Goal: Transaction & Acquisition: Purchase product/service

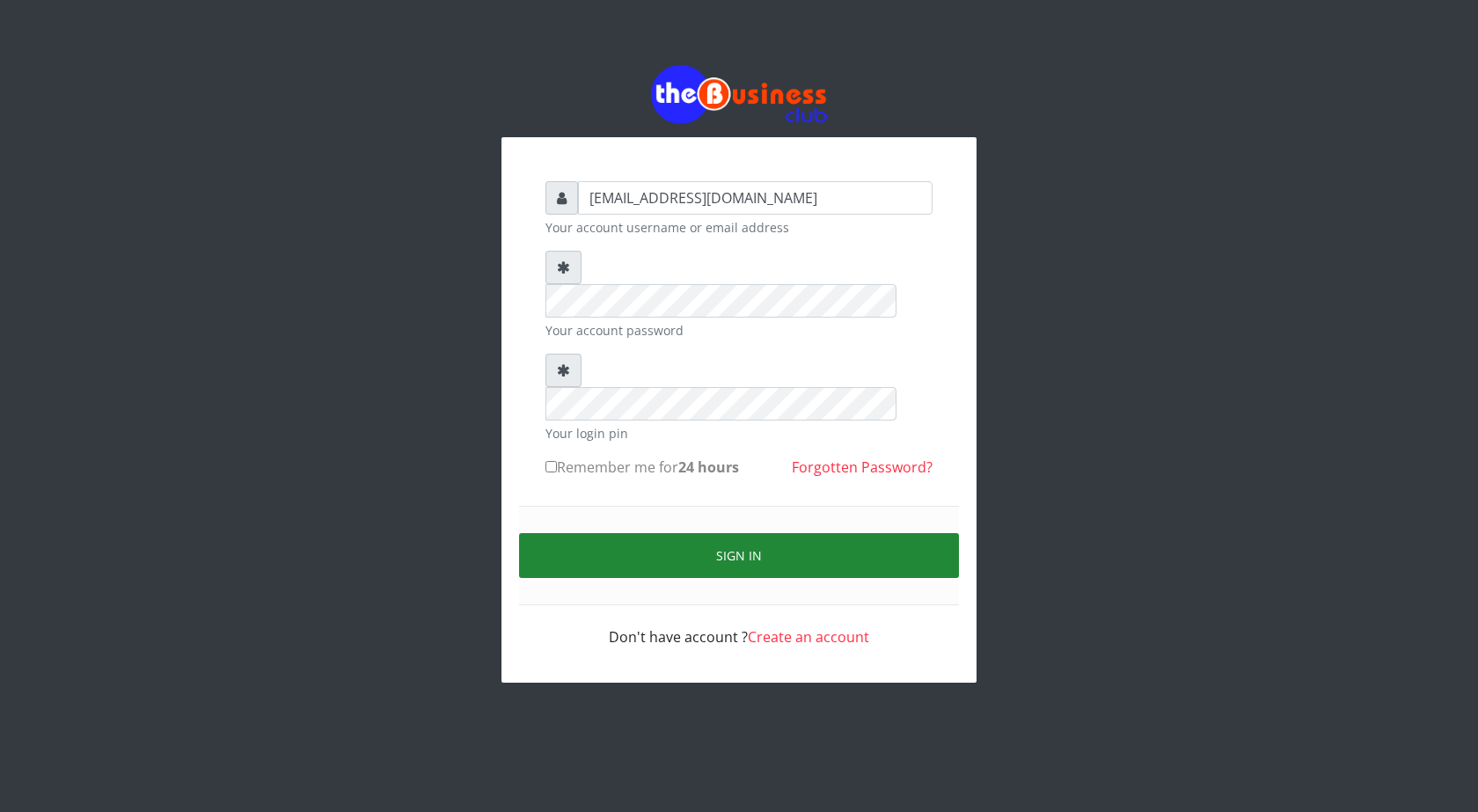
click at [723, 534] on button "Sign in" at bounding box center [739, 556] width 440 height 45
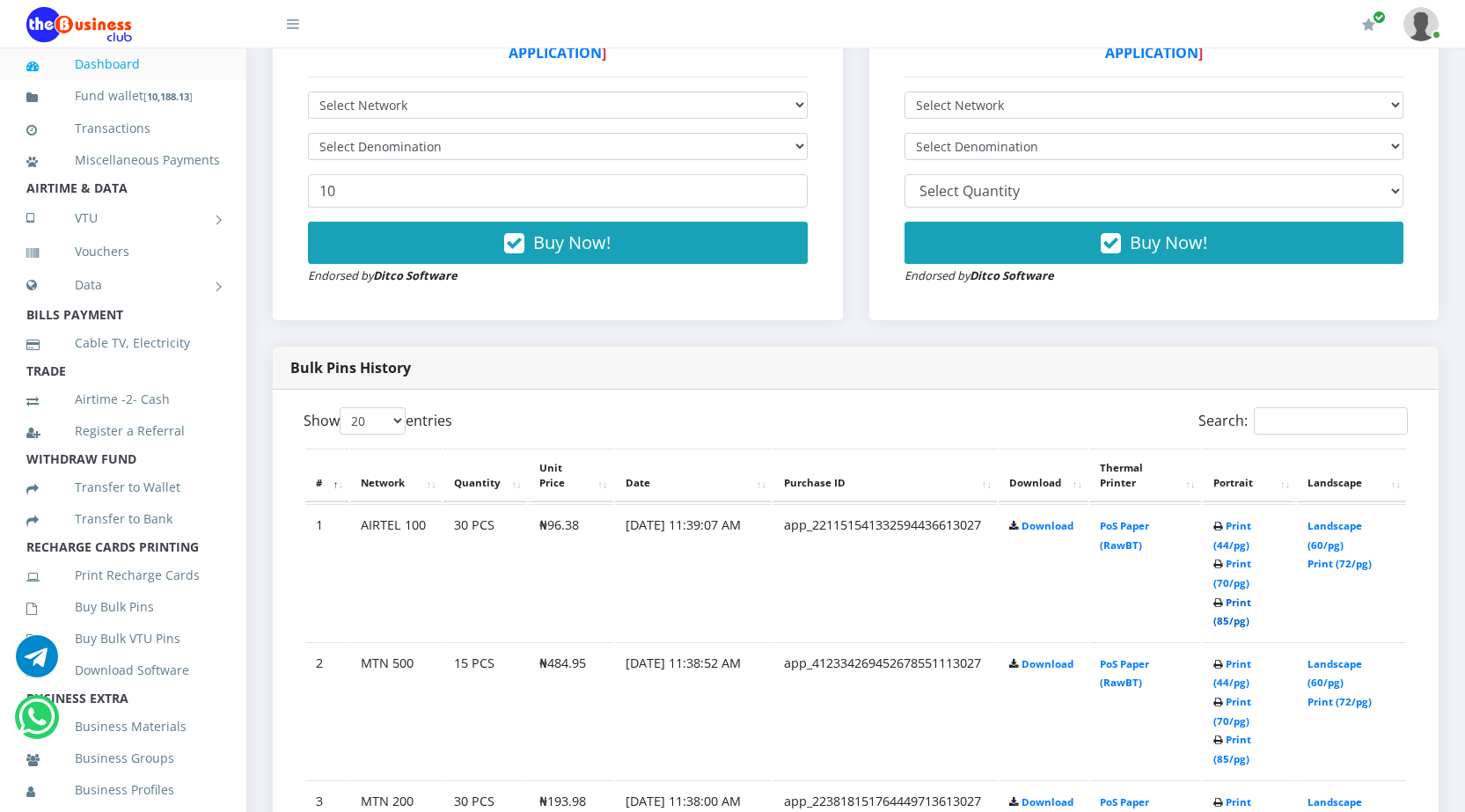
click at [1221, 620] on link "Print (85/pg)" at bounding box center [1232, 611] width 38 height 32
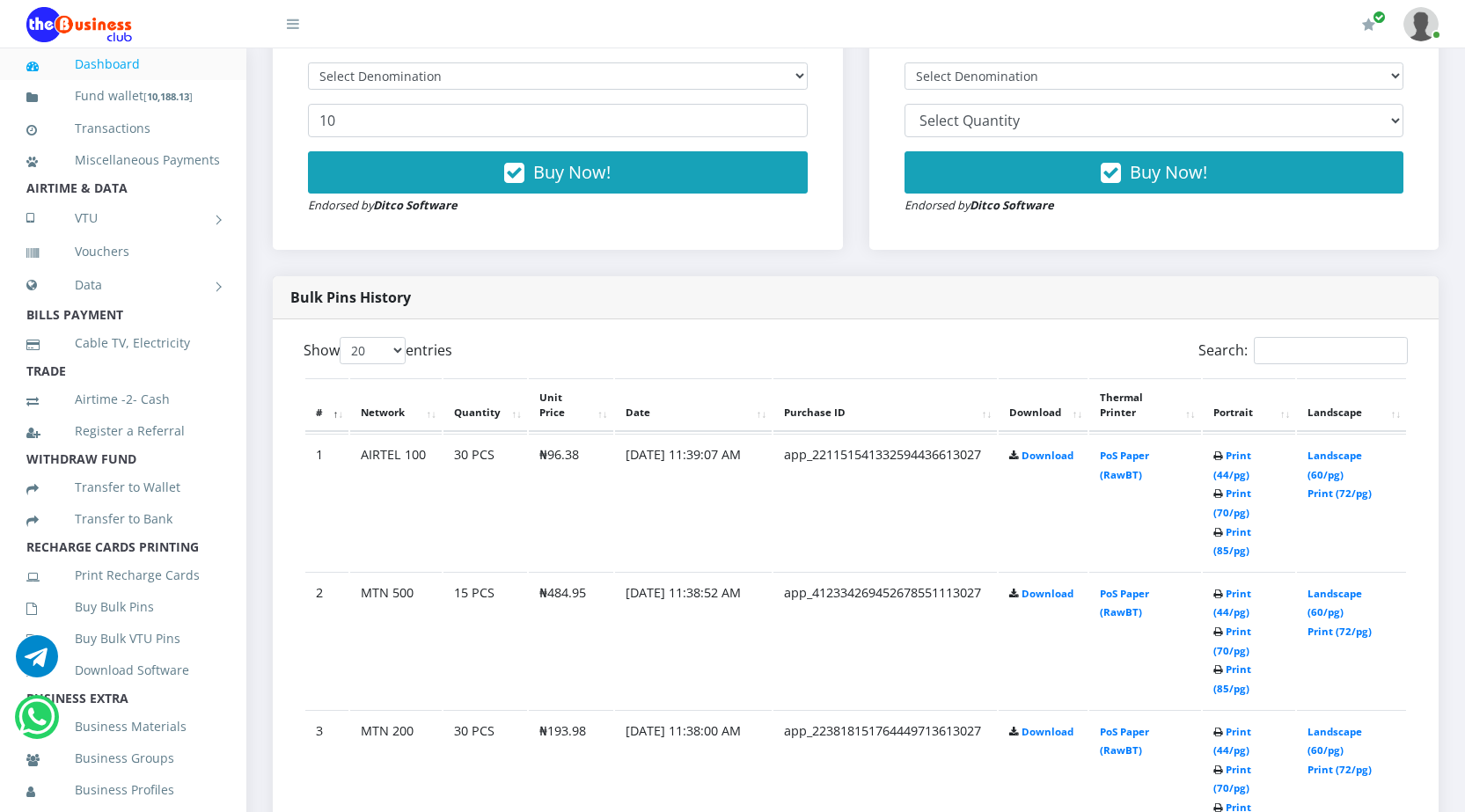
scroll to position [705, 0]
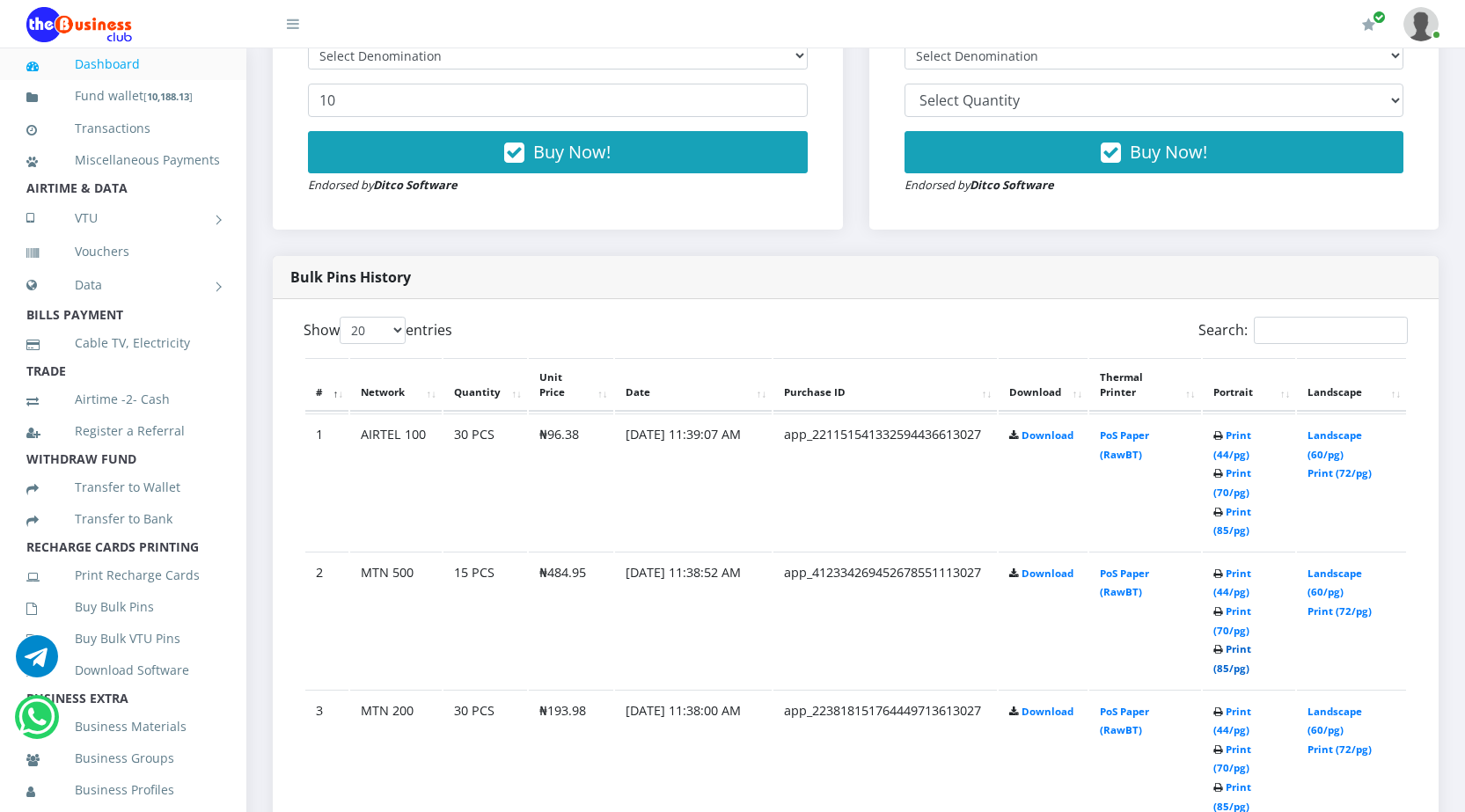
click at [1225, 667] on link "Print (85/pg)" at bounding box center [1232, 658] width 38 height 32
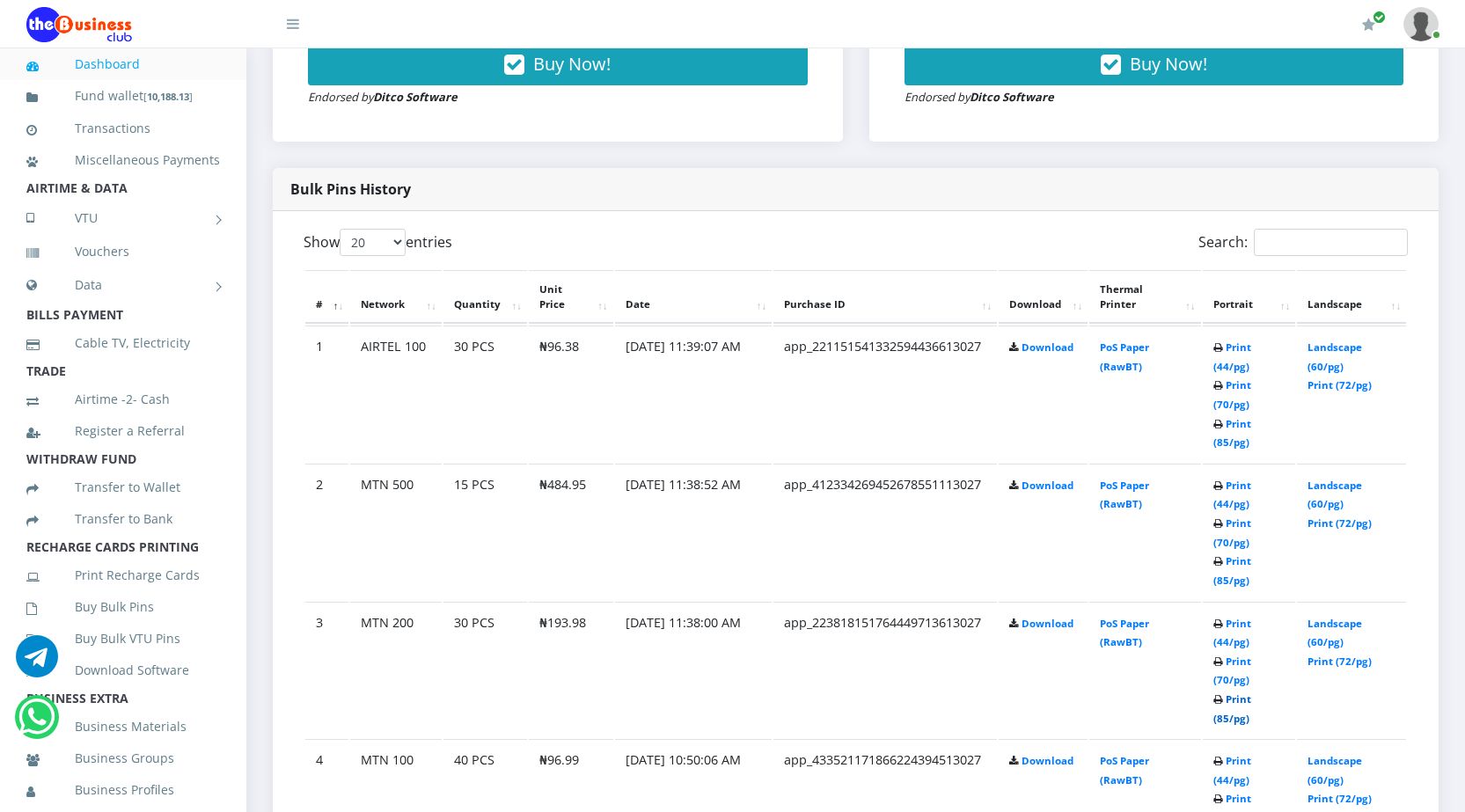
click at [1220, 716] on link "Print (85/pg)" at bounding box center [1232, 708] width 38 height 32
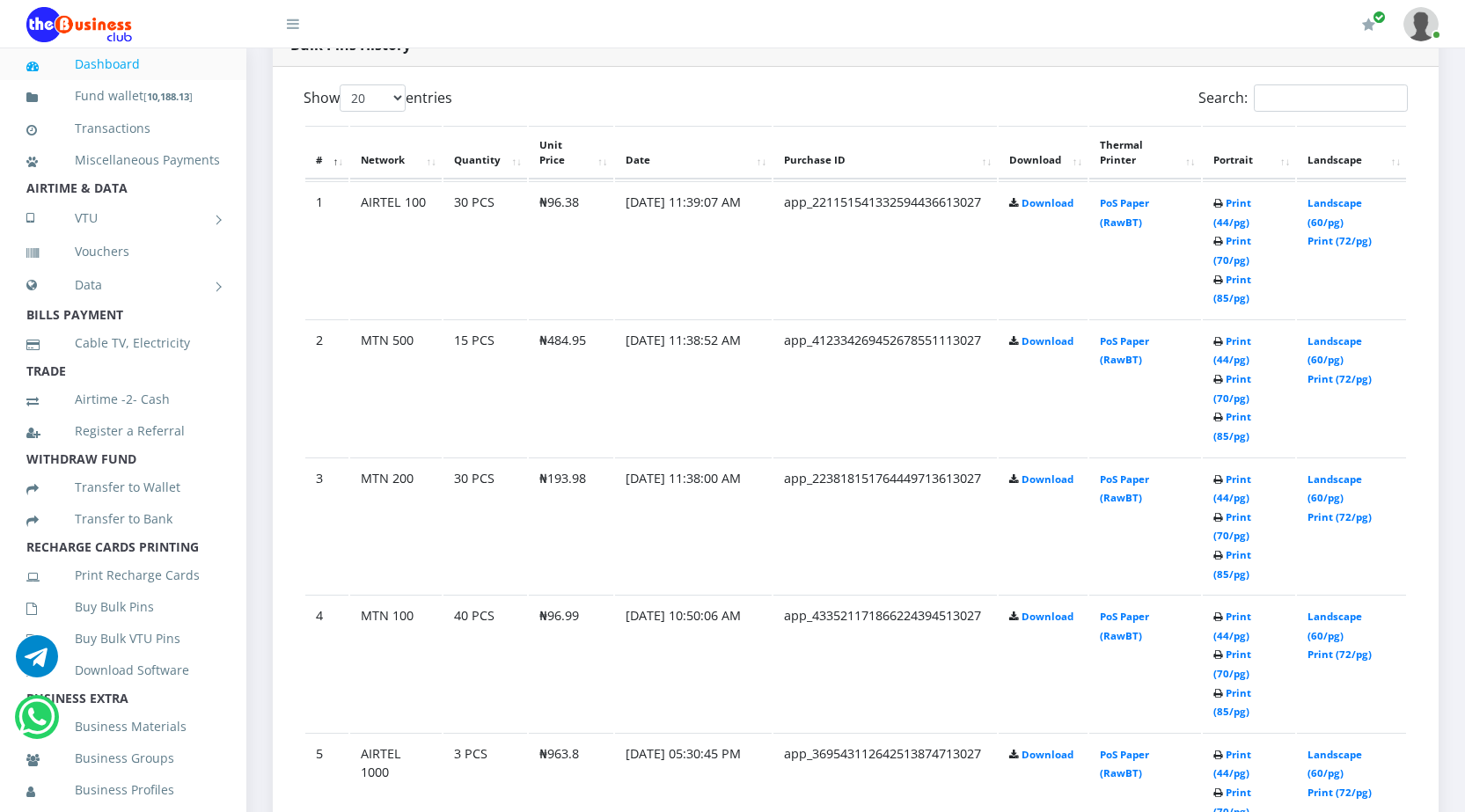
scroll to position [969, 0]
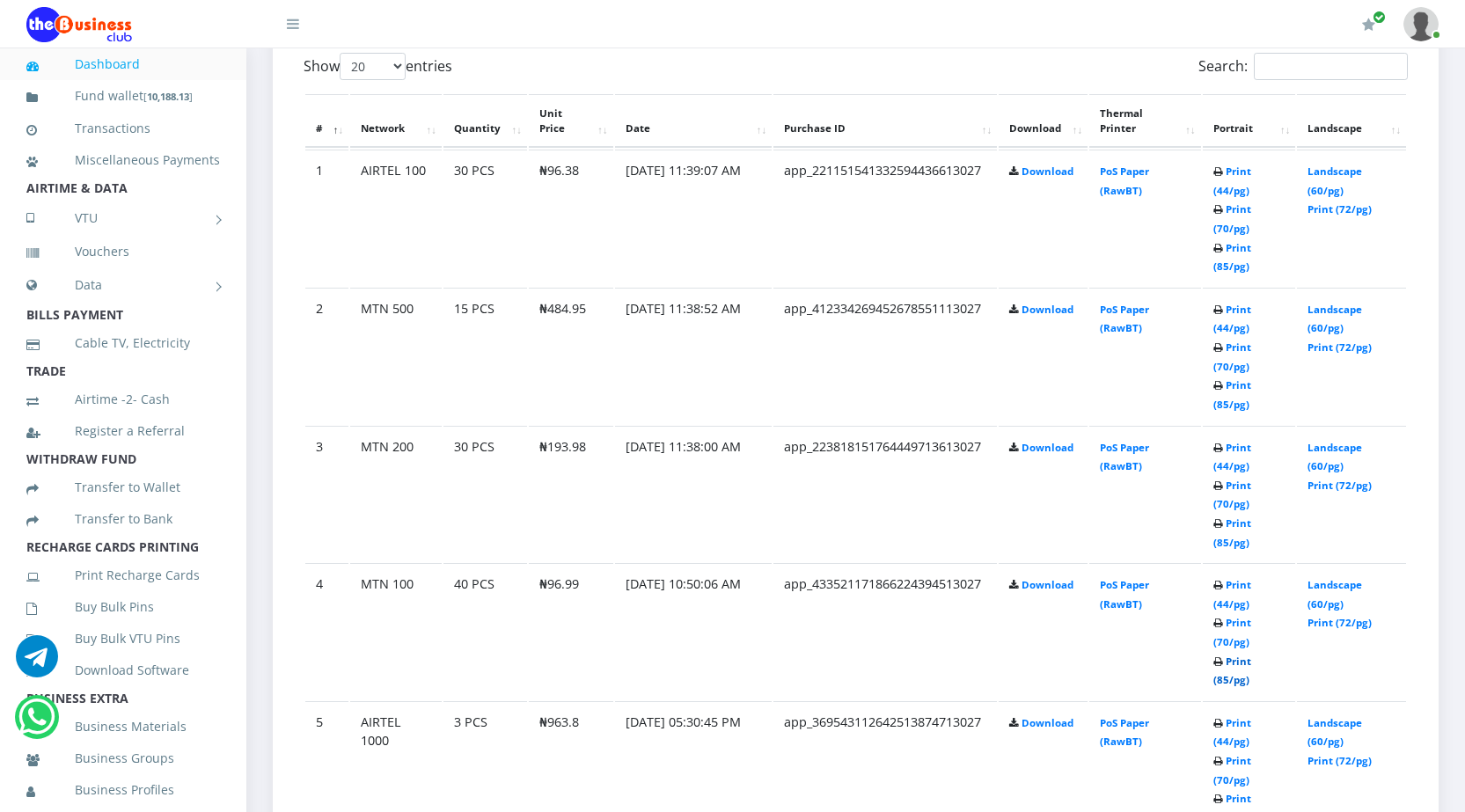
click at [1221, 678] on link "Print (85/pg)" at bounding box center [1232, 671] width 38 height 32
click at [1222, 677] on link "Print (85/pg)" at bounding box center [1232, 671] width 38 height 32
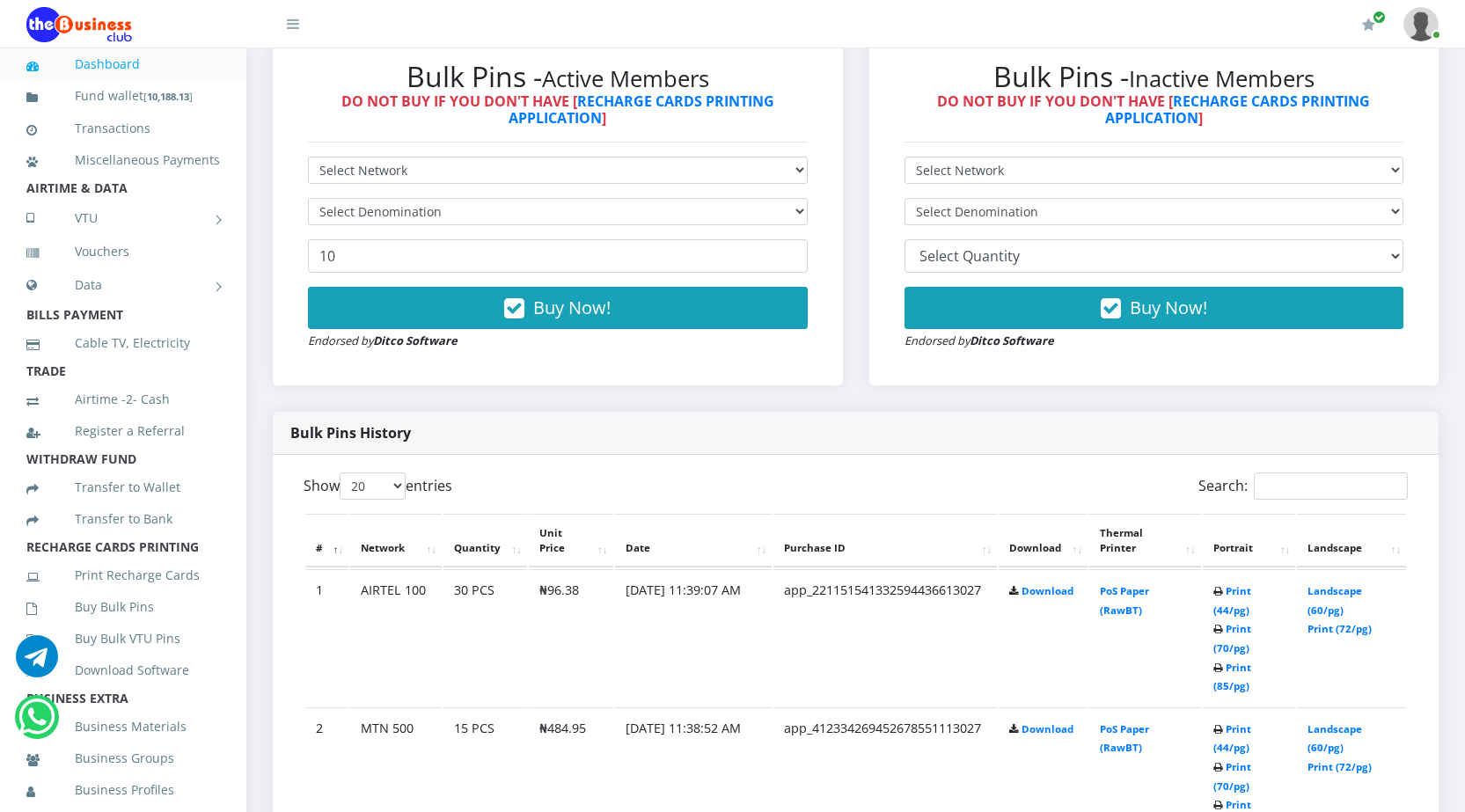
scroll to position [529, 0]
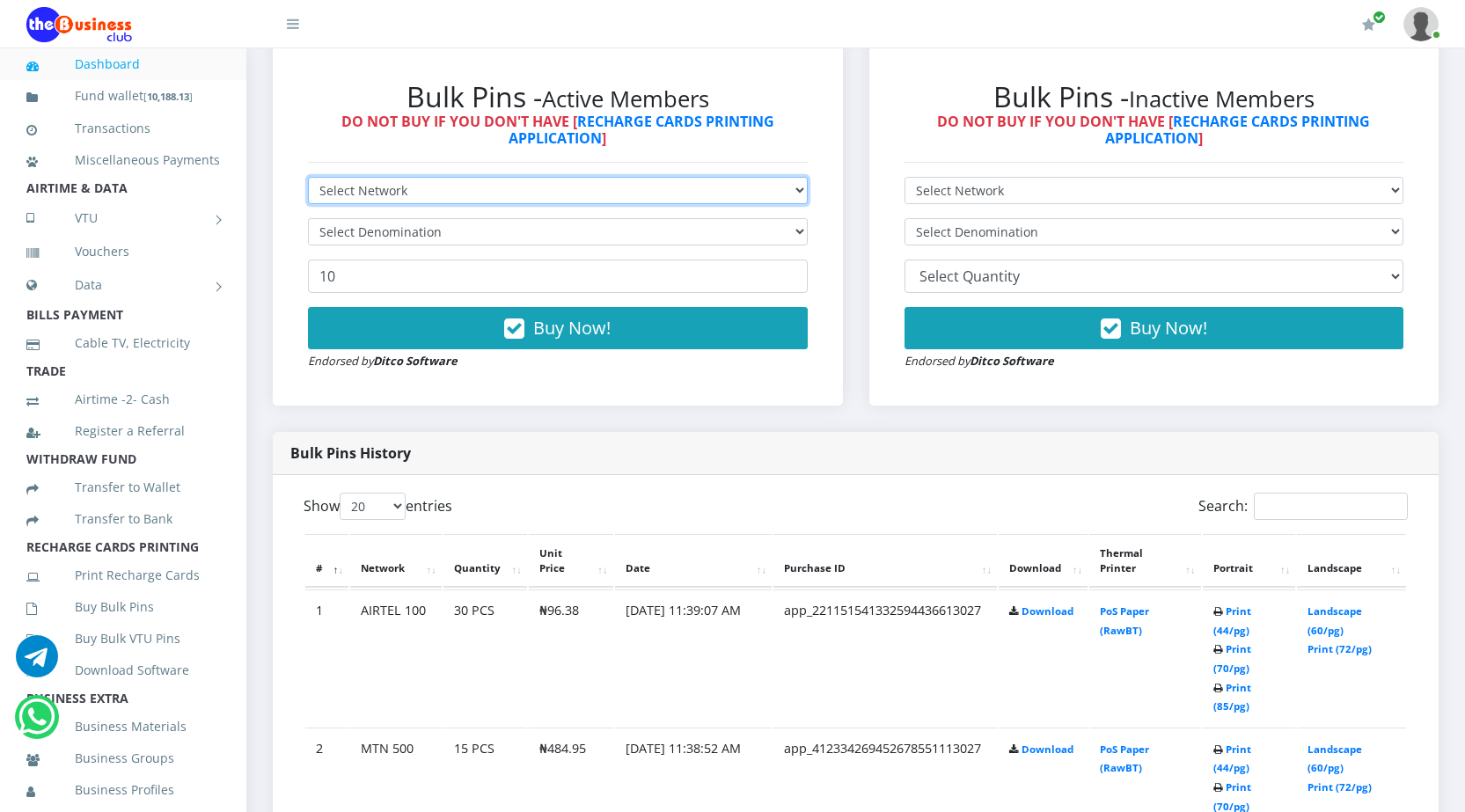
click at [622, 178] on select "Select Network MTN Globacom 9Mobile Airtel" at bounding box center [558, 191] width 500 height 27
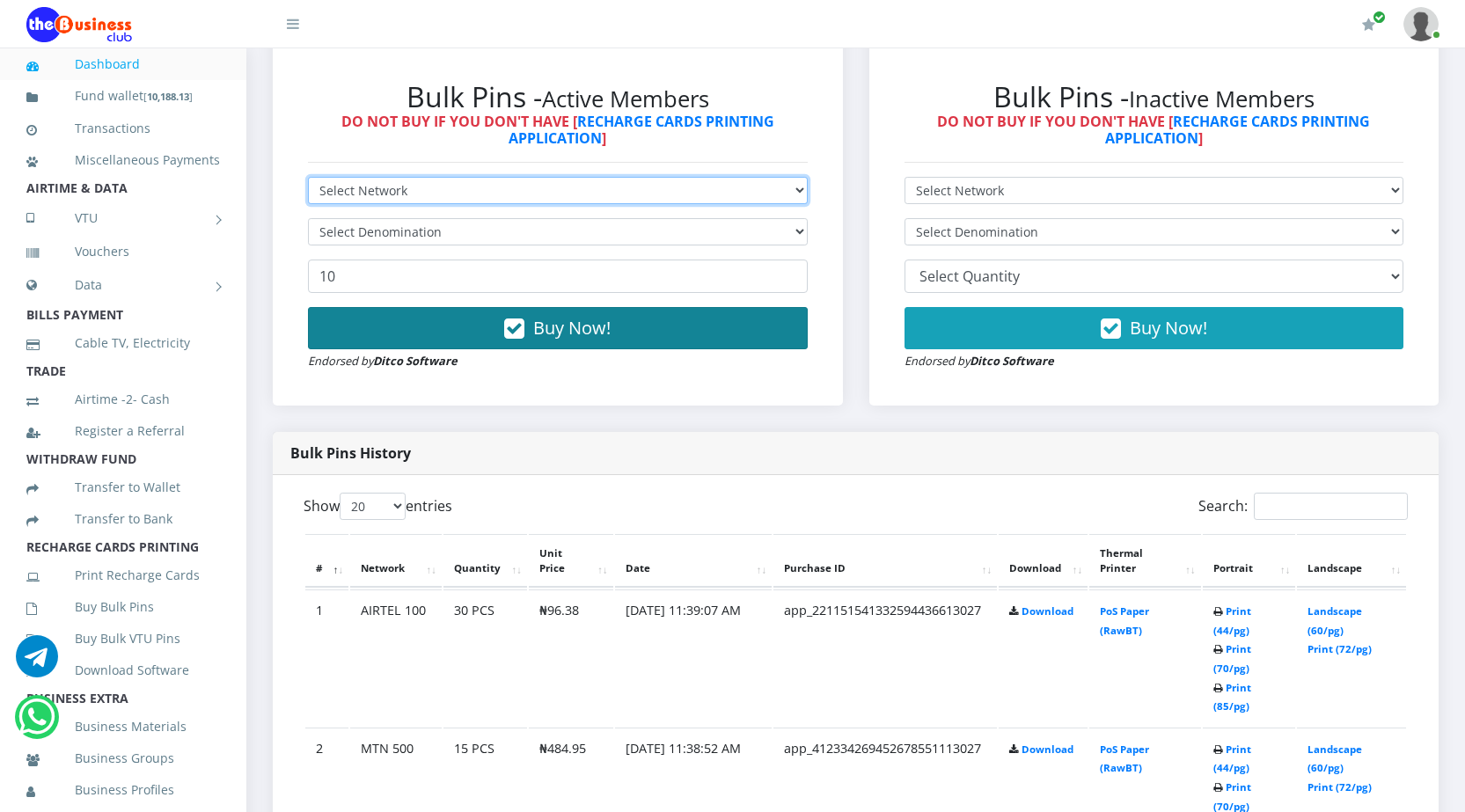
select select "Airtel"
click at [308, 177] on select "Select Network MTN Globacom 9Mobile Airtel" at bounding box center [558, 191] width 500 height 27
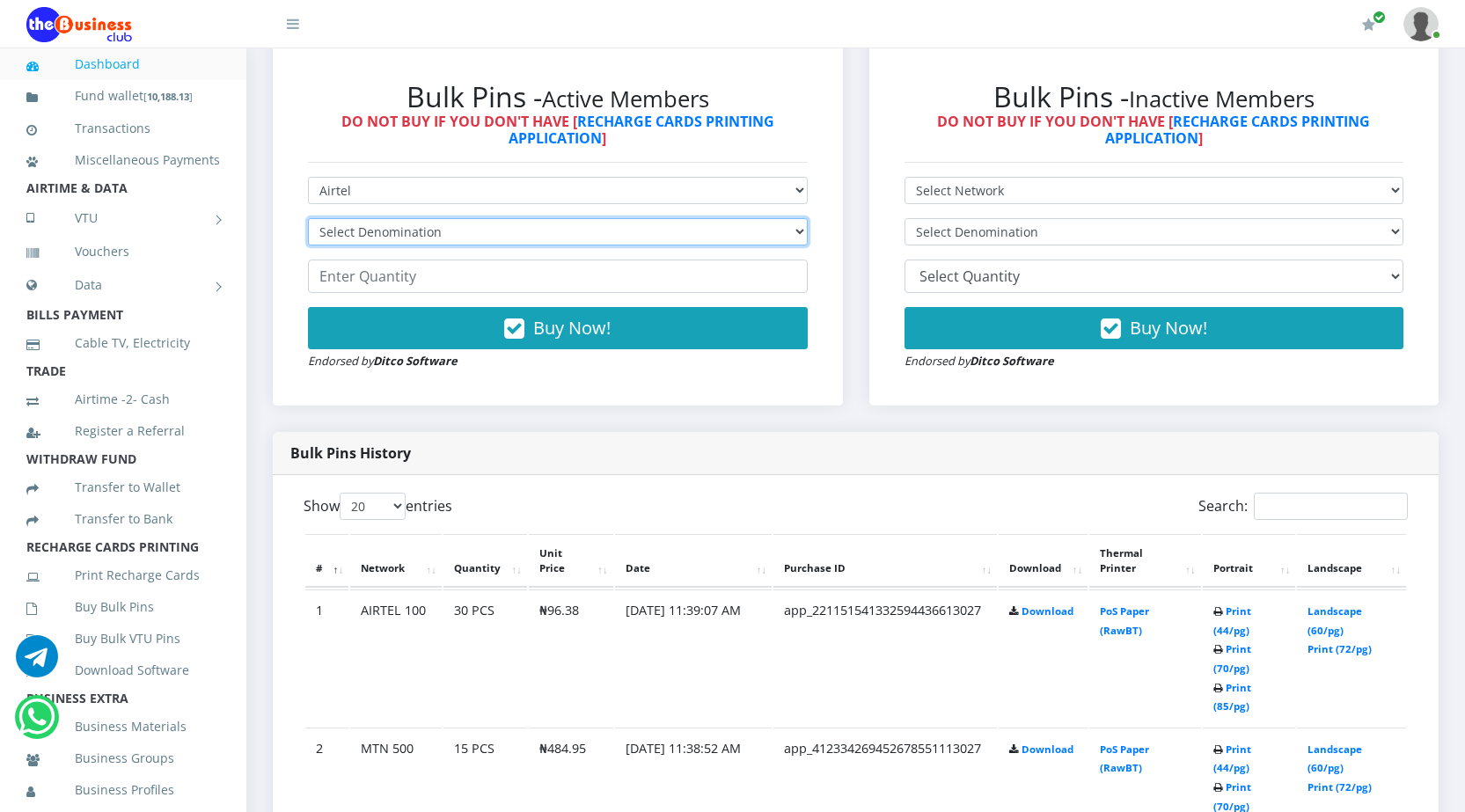
click at [527, 229] on select "Select Denomination Airtel NGN100 - ₦96.38 Airtel NGN200 - ₦192.76 Airtel NGN50…" at bounding box center [558, 232] width 500 height 27
select select "481.9-500"
click at [308, 218] on select "Select Denomination Airtel NGN100 - ₦96.38 Airtel NGN200 - ₦192.76 Airtel NGN50…" at bounding box center [558, 232] width 500 height 27
click at [442, 276] on input "number" at bounding box center [558, 276] width 500 height 33
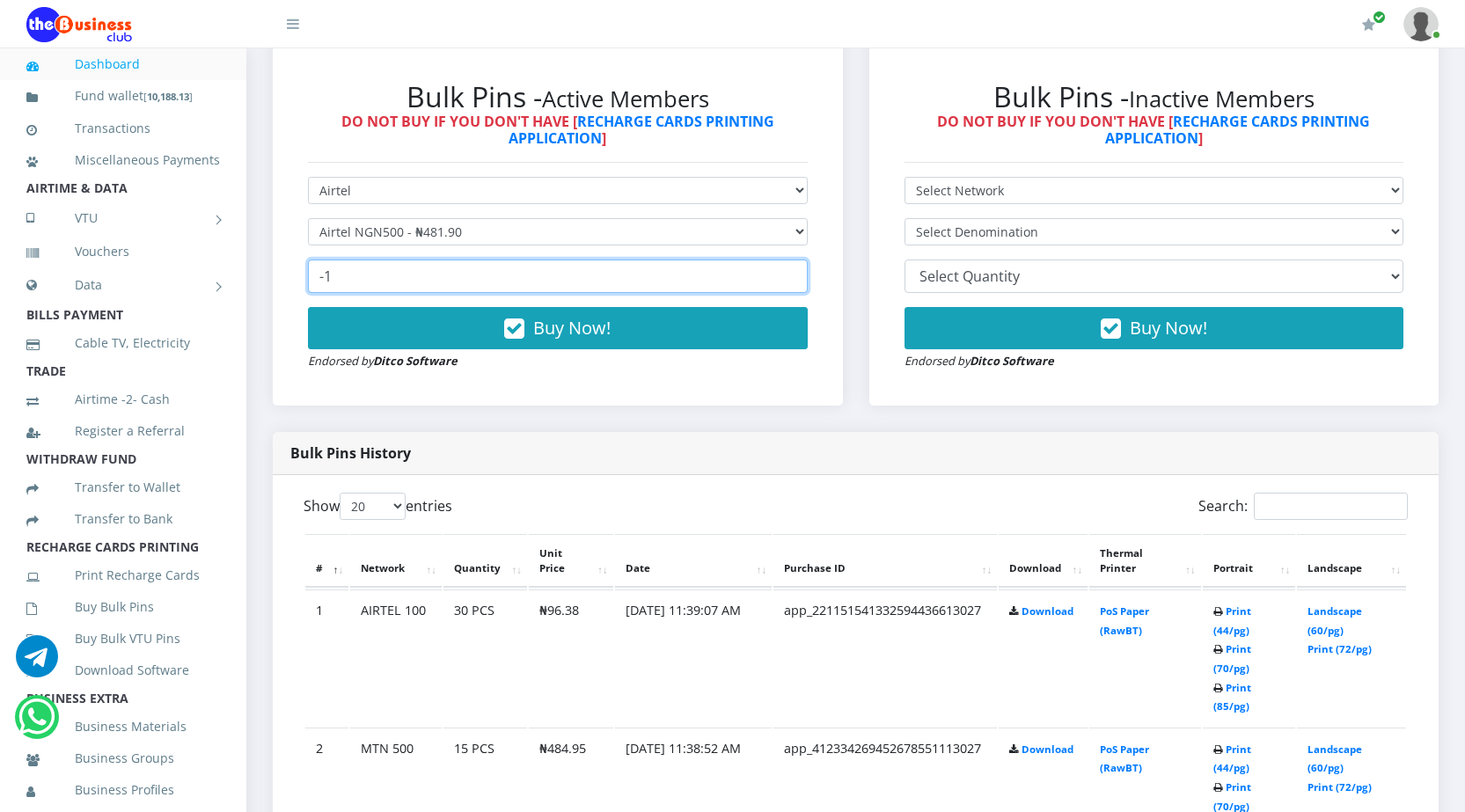
click at [792, 280] on input "-1" at bounding box center [558, 276] width 500 height 33
click at [792, 280] on input "-2" at bounding box center [558, 276] width 500 height 33
click at [792, 280] on input "-3" at bounding box center [558, 276] width 500 height 33
click at [788, 271] on input "-2" at bounding box center [558, 276] width 500 height 33
click at [788, 271] on input "-1" at bounding box center [558, 276] width 500 height 33
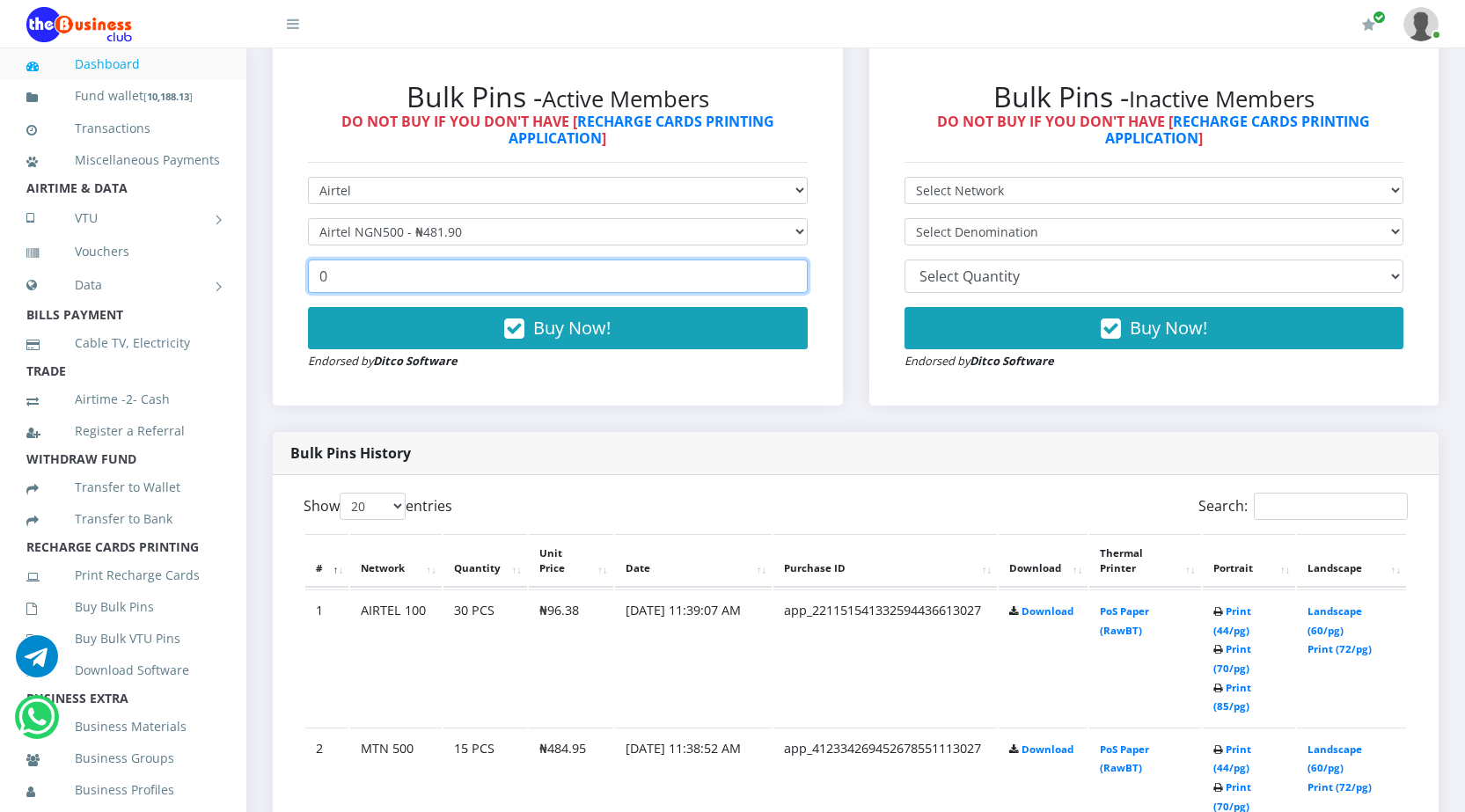
click at [788, 271] on input "0" at bounding box center [558, 276] width 500 height 33
click at [788, 271] on input "1" at bounding box center [558, 276] width 500 height 33
click at [788, 271] on input "2" at bounding box center [558, 276] width 500 height 33
click at [788, 271] on input "3" at bounding box center [558, 276] width 500 height 33
click at [788, 271] on input "4" at bounding box center [558, 276] width 500 height 33
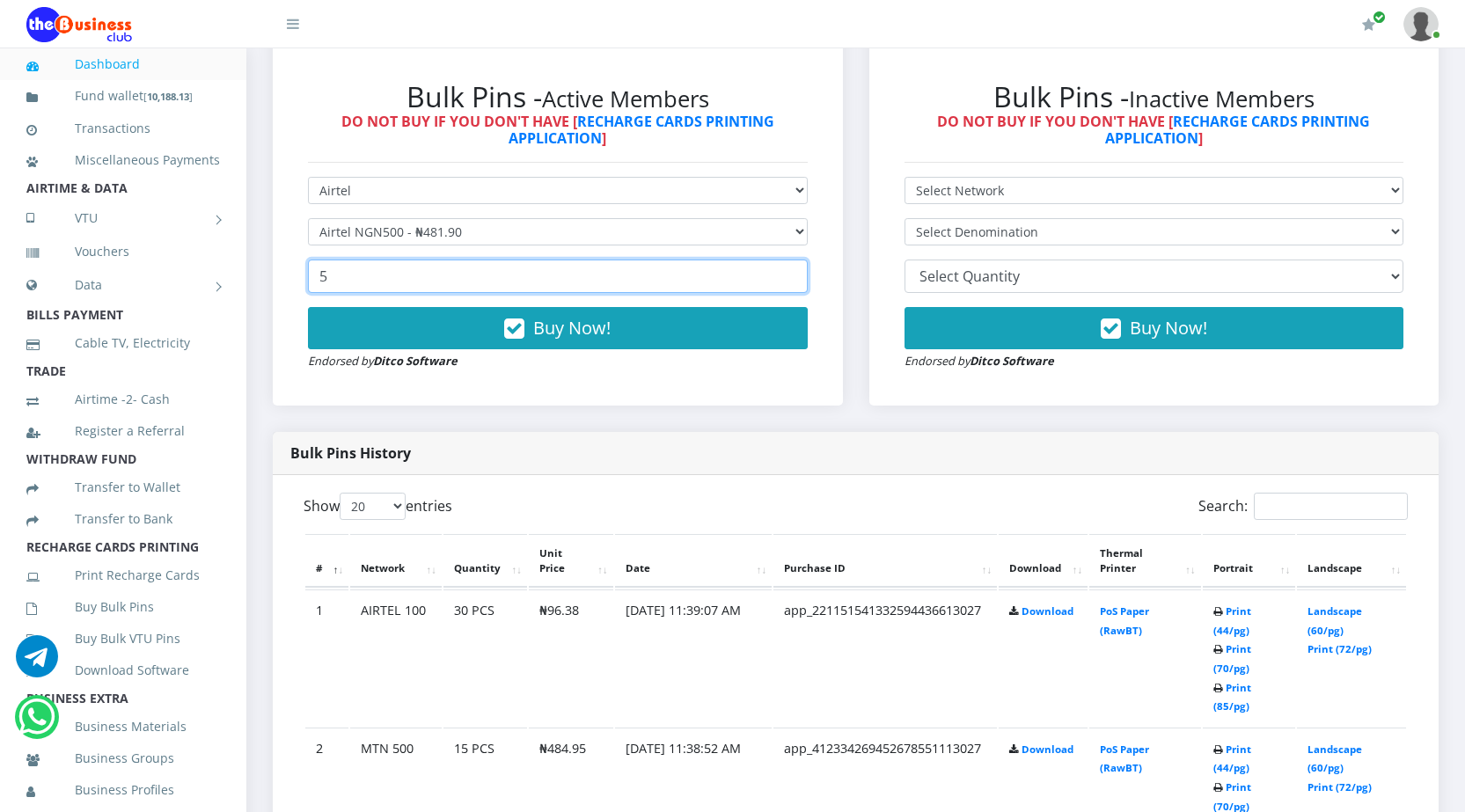
click at [788, 271] on input "5" at bounding box center [558, 276] width 500 height 33
click at [788, 271] on input "6" at bounding box center [558, 276] width 500 height 33
click at [788, 271] on input "7" at bounding box center [558, 276] width 500 height 33
click at [788, 271] on input "8" at bounding box center [558, 276] width 500 height 33
click at [788, 271] on input "9" at bounding box center [558, 276] width 500 height 33
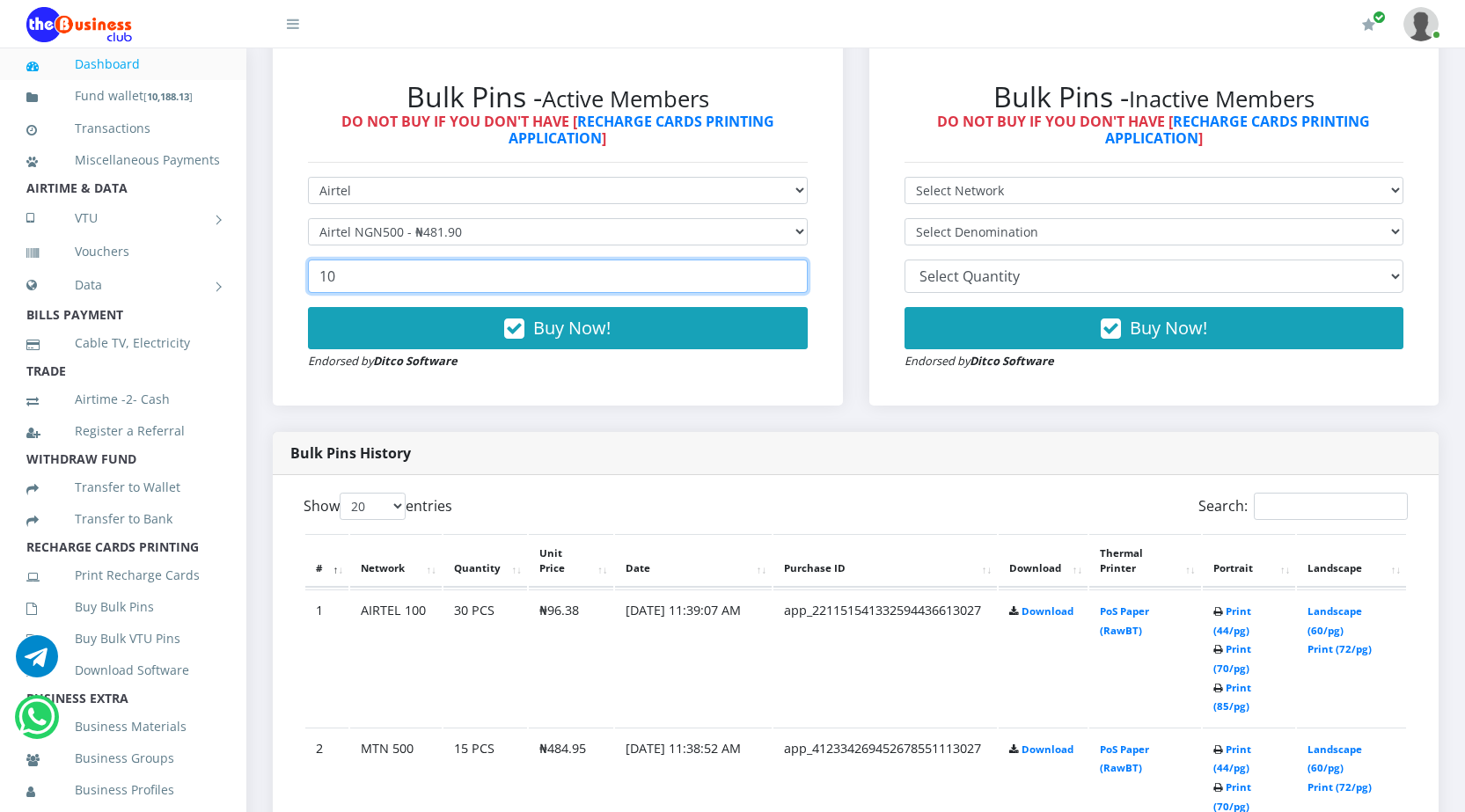
type input "10"
click at [789, 270] on input "10" at bounding box center [558, 276] width 500 height 33
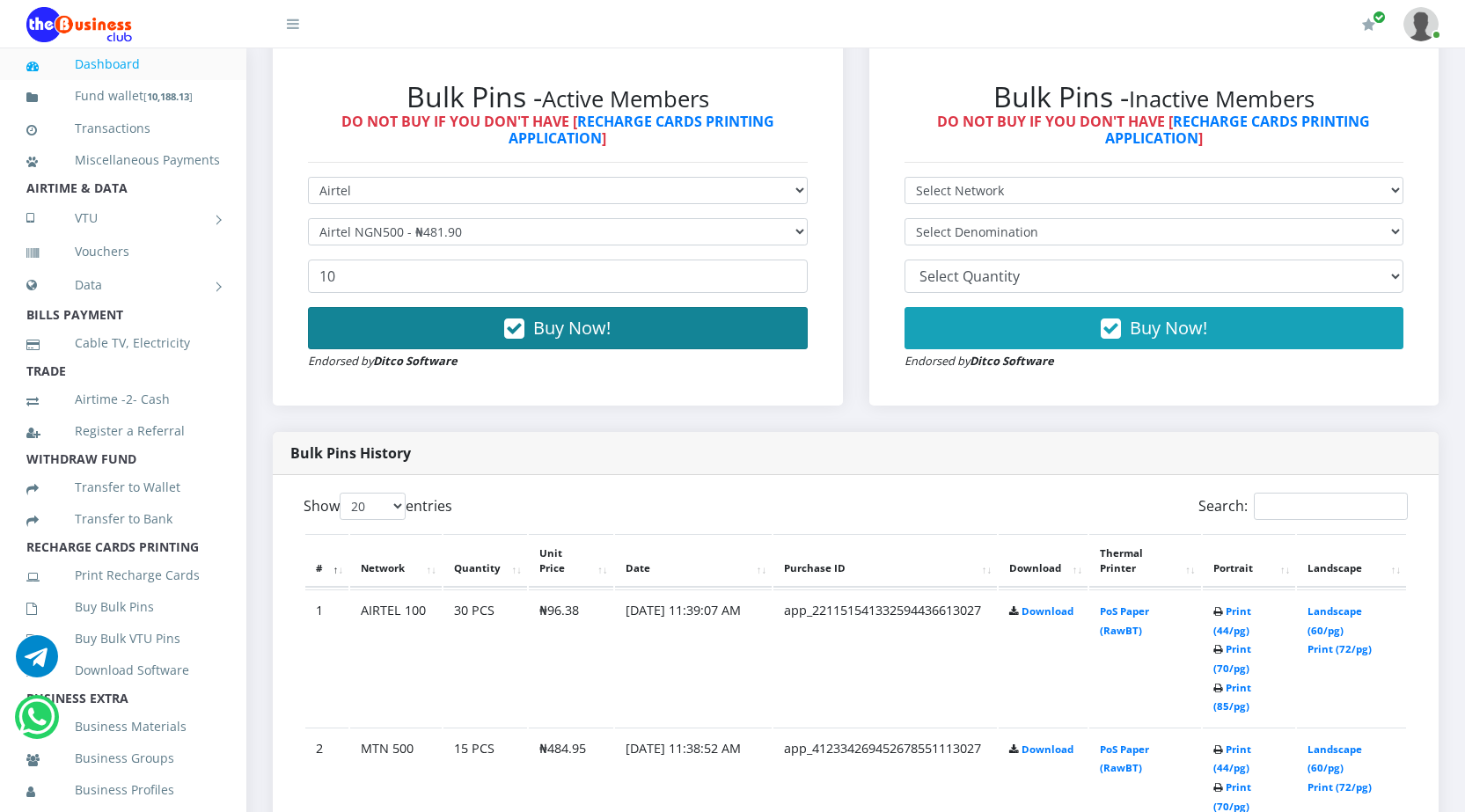
click at [560, 327] on span "Buy Now!" at bounding box center [572, 328] width 77 height 24
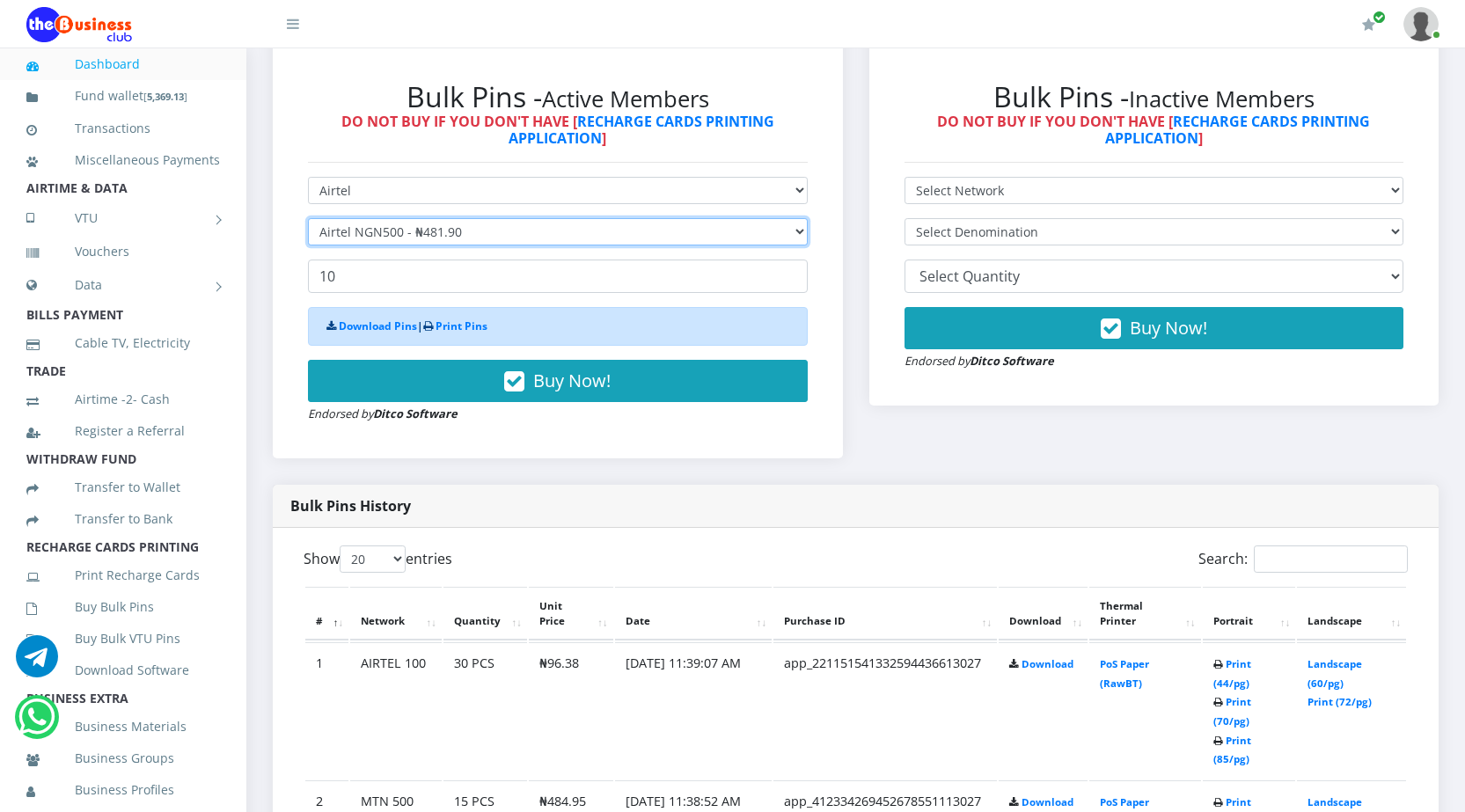
click at [590, 229] on select "Select Denomination Airtel NGN100 - ₦96.38 Airtel NGN200 - ₦192.76 Airtel NGN50…" at bounding box center [558, 232] width 500 height 27
select select "192.76-200"
click at [308, 218] on select "Select Denomination Airtel NGN100 - ₦96.38 Airtel NGN200 - ₦192.76 Airtel NGN50…" at bounding box center [558, 232] width 500 height 27
click at [478, 282] on input "10" at bounding box center [558, 276] width 500 height 33
type input "1"
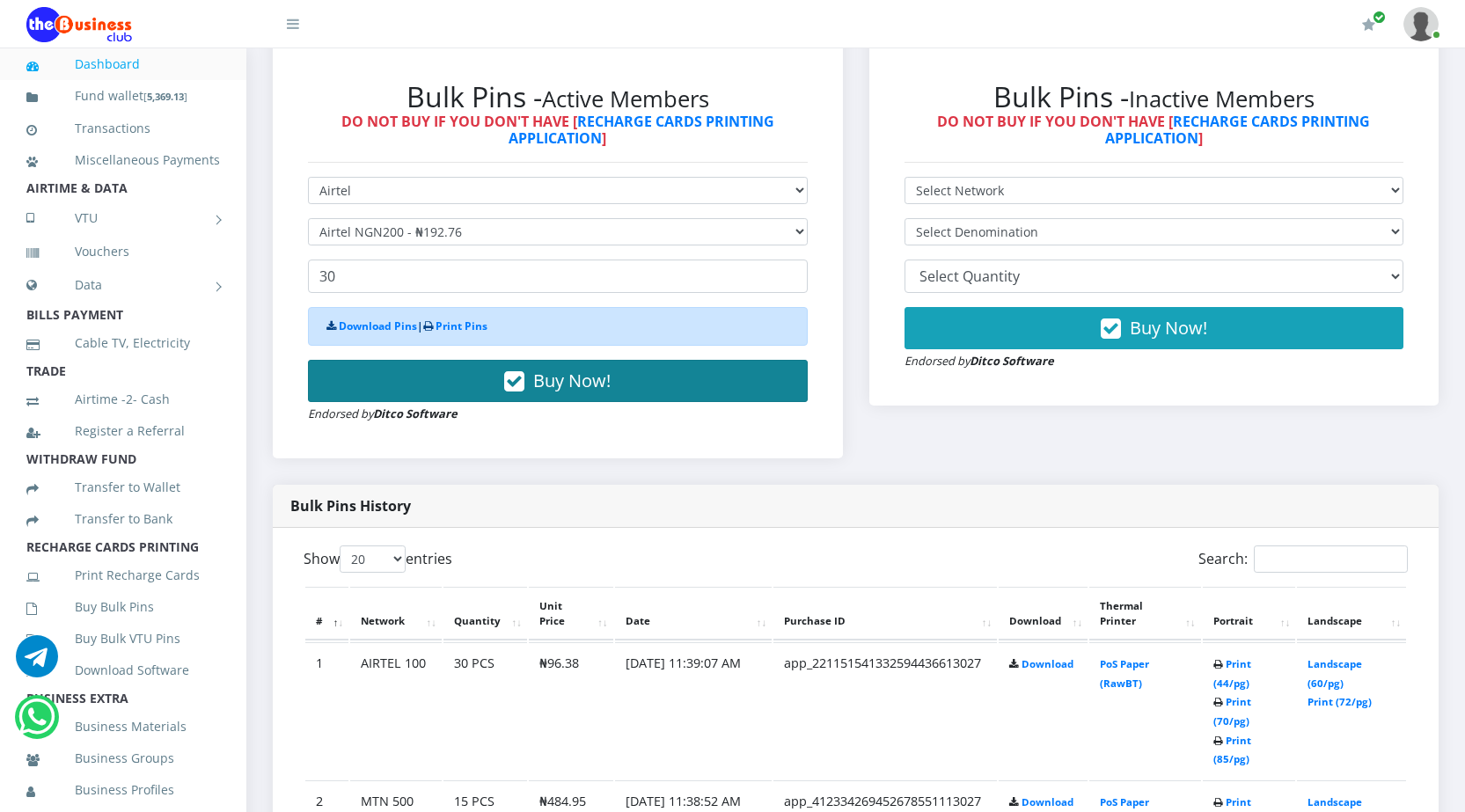
click at [544, 379] on span "Buy Now!" at bounding box center [572, 380] width 77 height 24
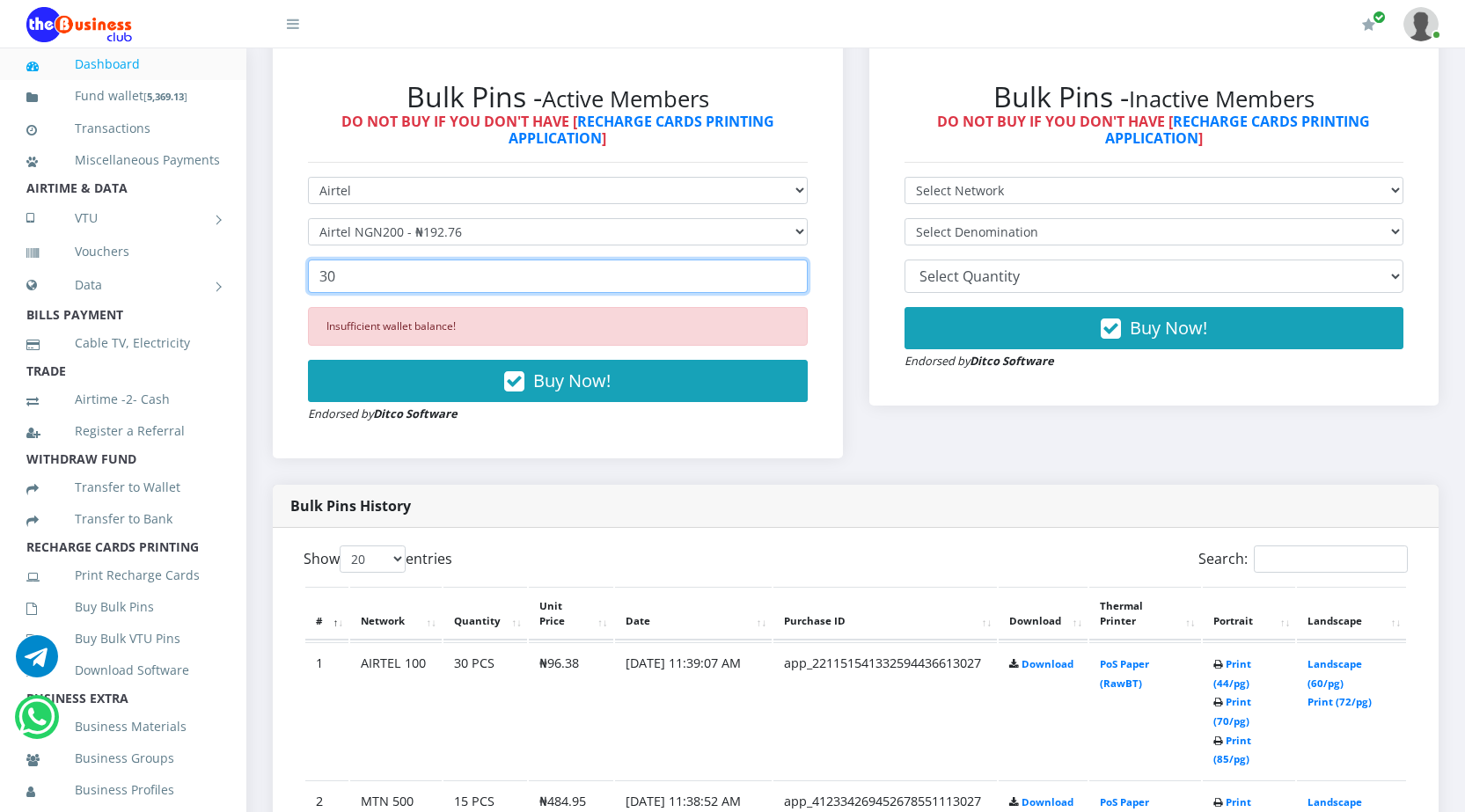
click at [394, 278] on input "30" at bounding box center [558, 276] width 500 height 33
type input "3"
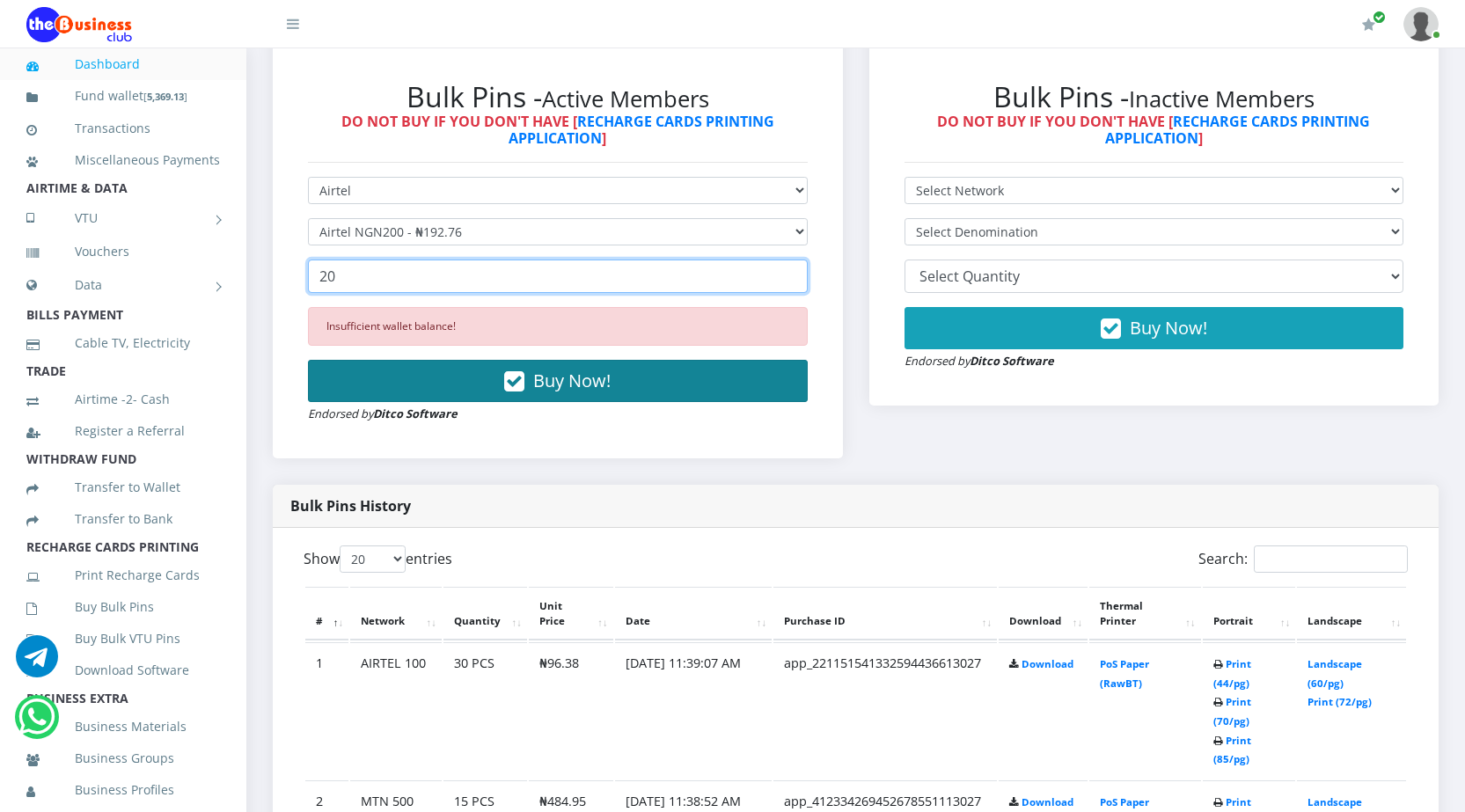
type input "20"
click at [522, 380] on icon "button" at bounding box center [514, 382] width 21 height 18
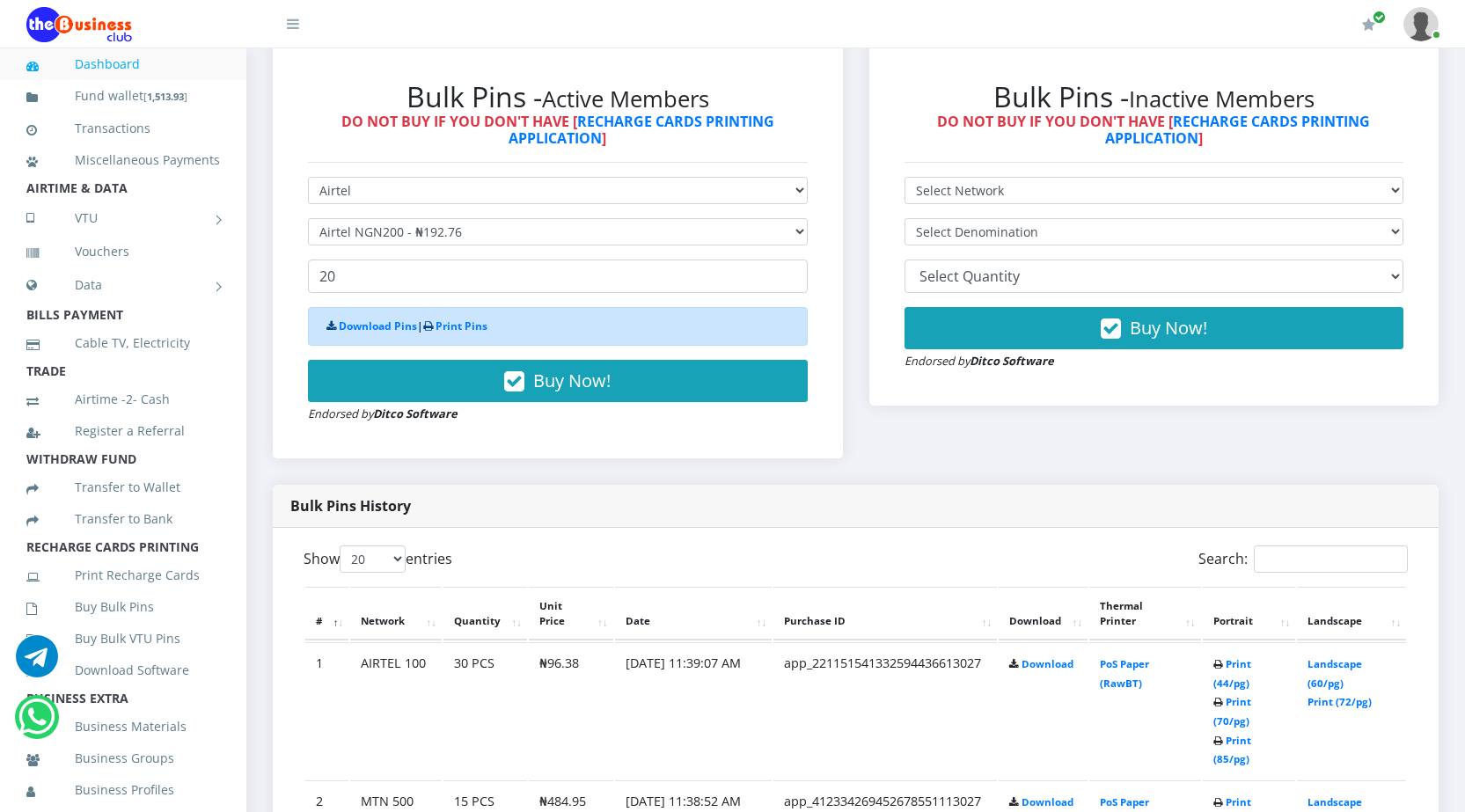
click at [145, 62] on link "Dashboard" at bounding box center [123, 64] width 193 height 40
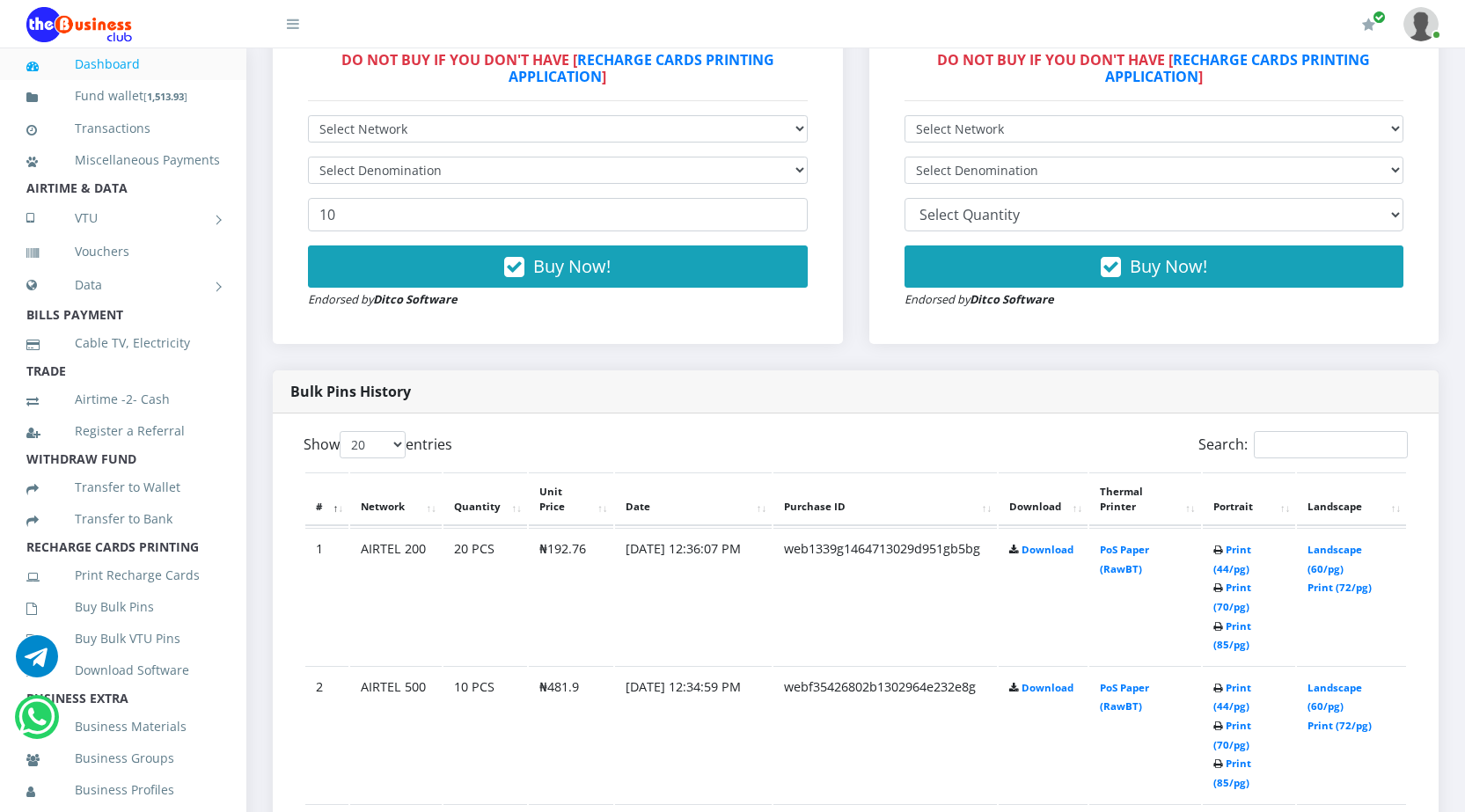
scroll to position [616, 0]
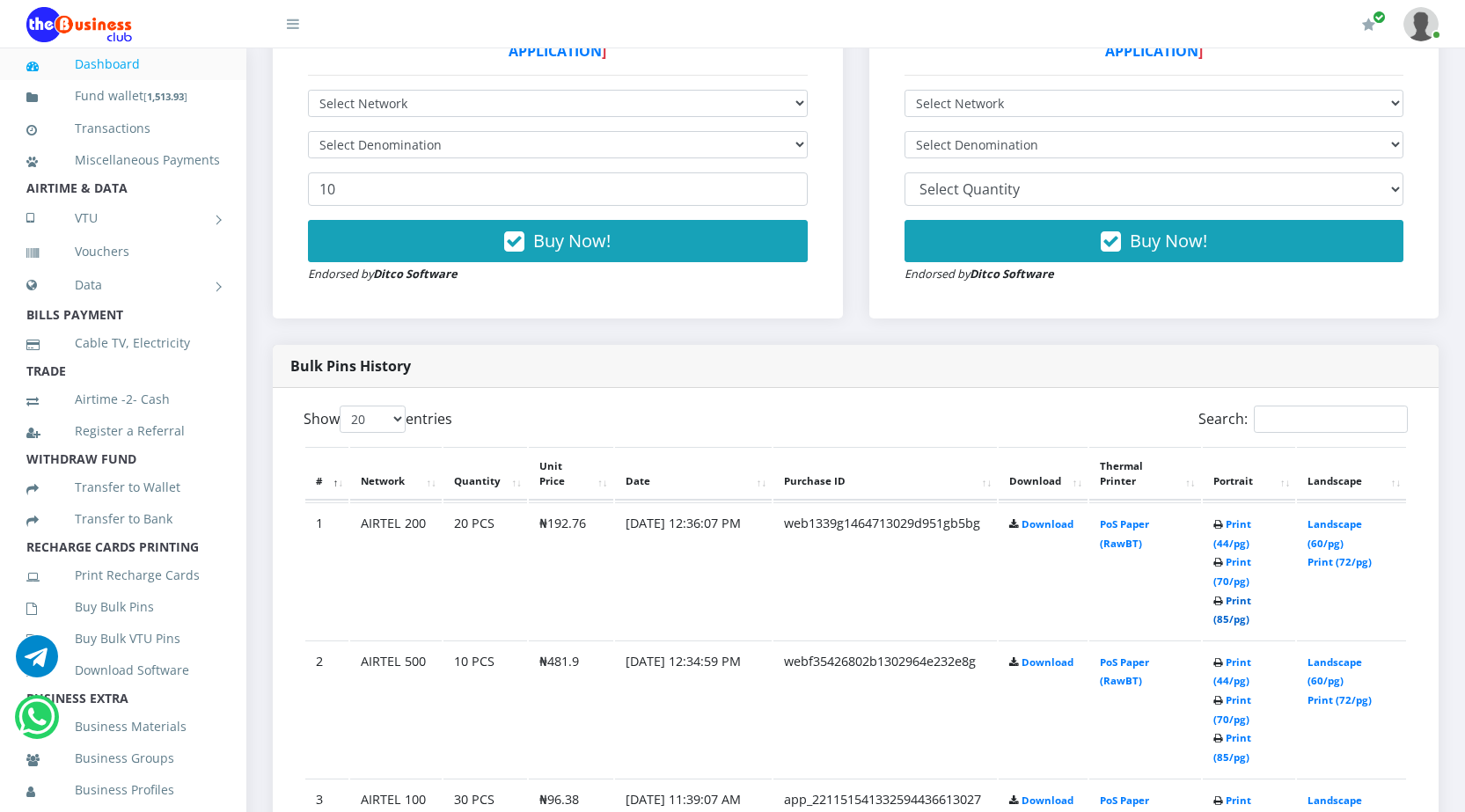
click at [1223, 617] on link "Print (85/pg)" at bounding box center [1232, 610] width 38 height 32
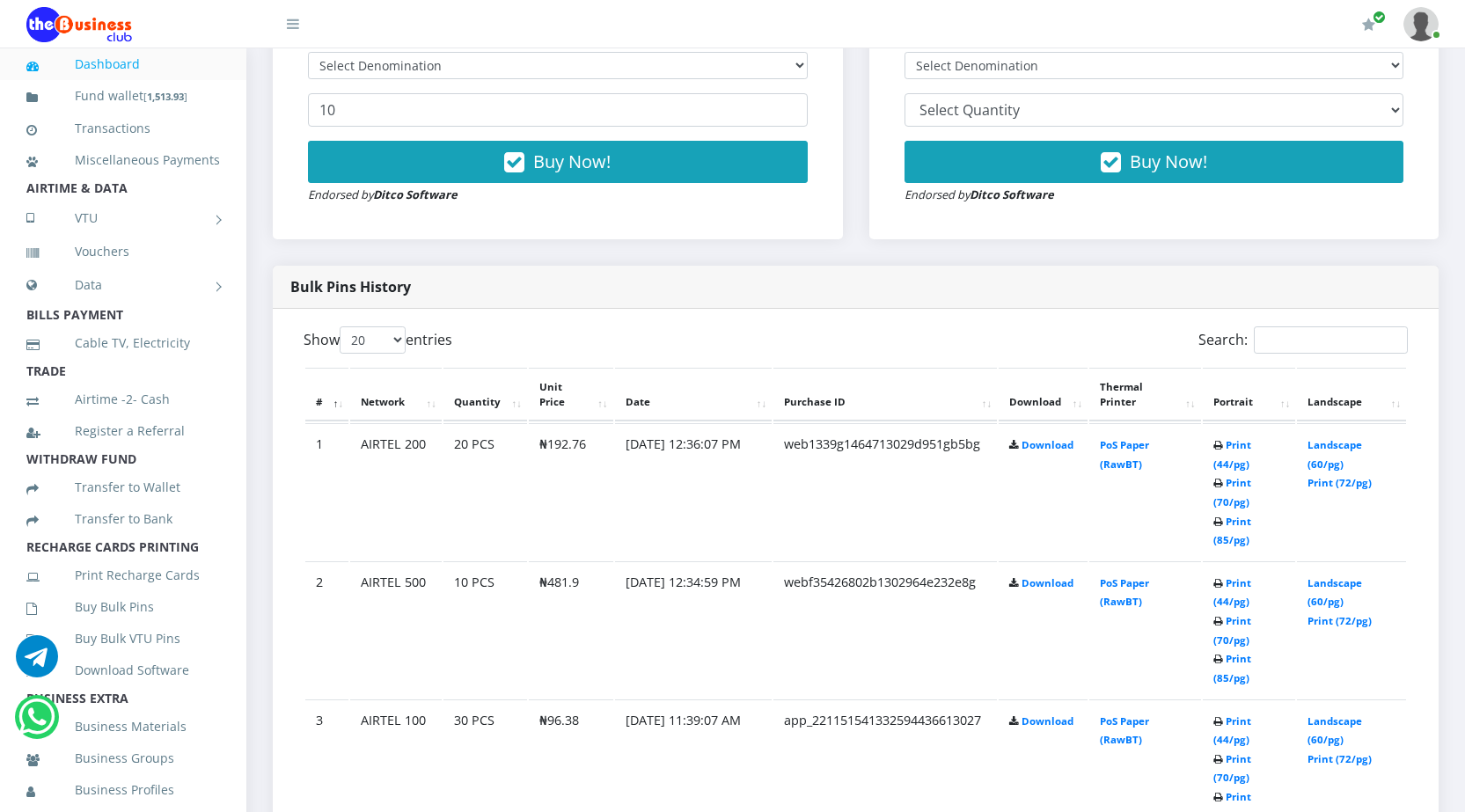
scroll to position [794, 0]
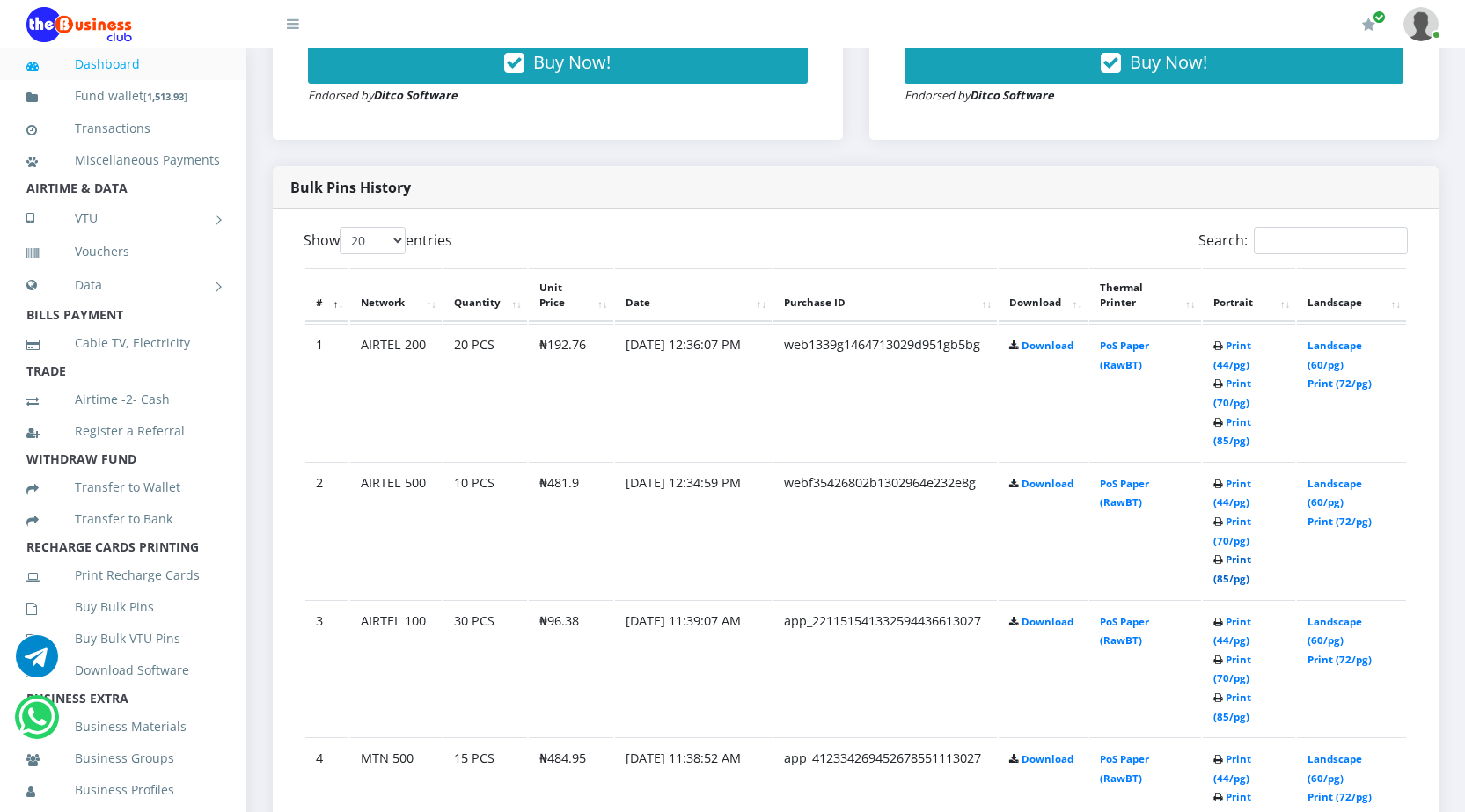
click at [1221, 577] on link "Print (85/pg)" at bounding box center [1232, 568] width 38 height 32
click at [1227, 441] on link "Print (85/pg)" at bounding box center [1232, 432] width 38 height 32
